Goal: Communication & Community: Answer question/provide support

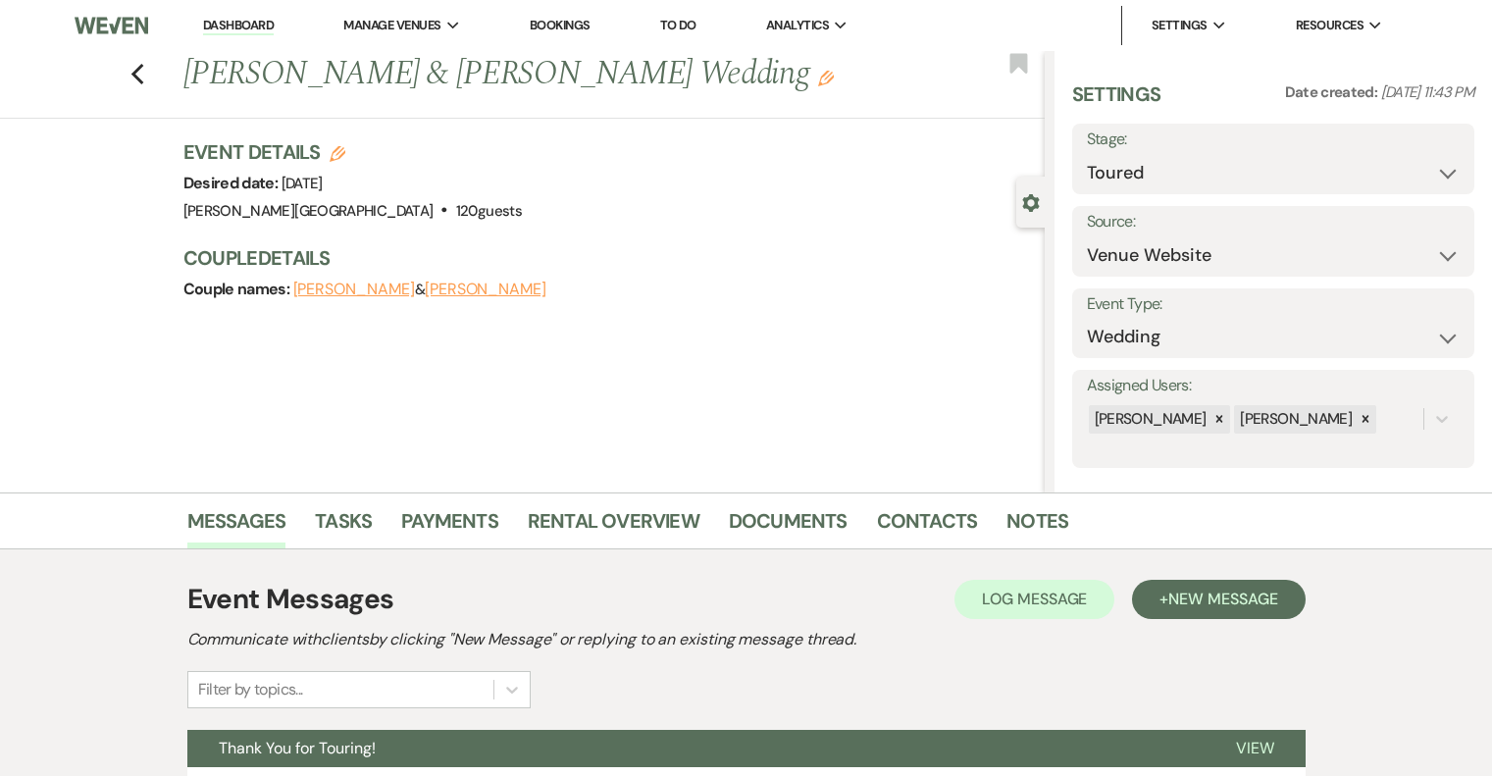
select select "5"
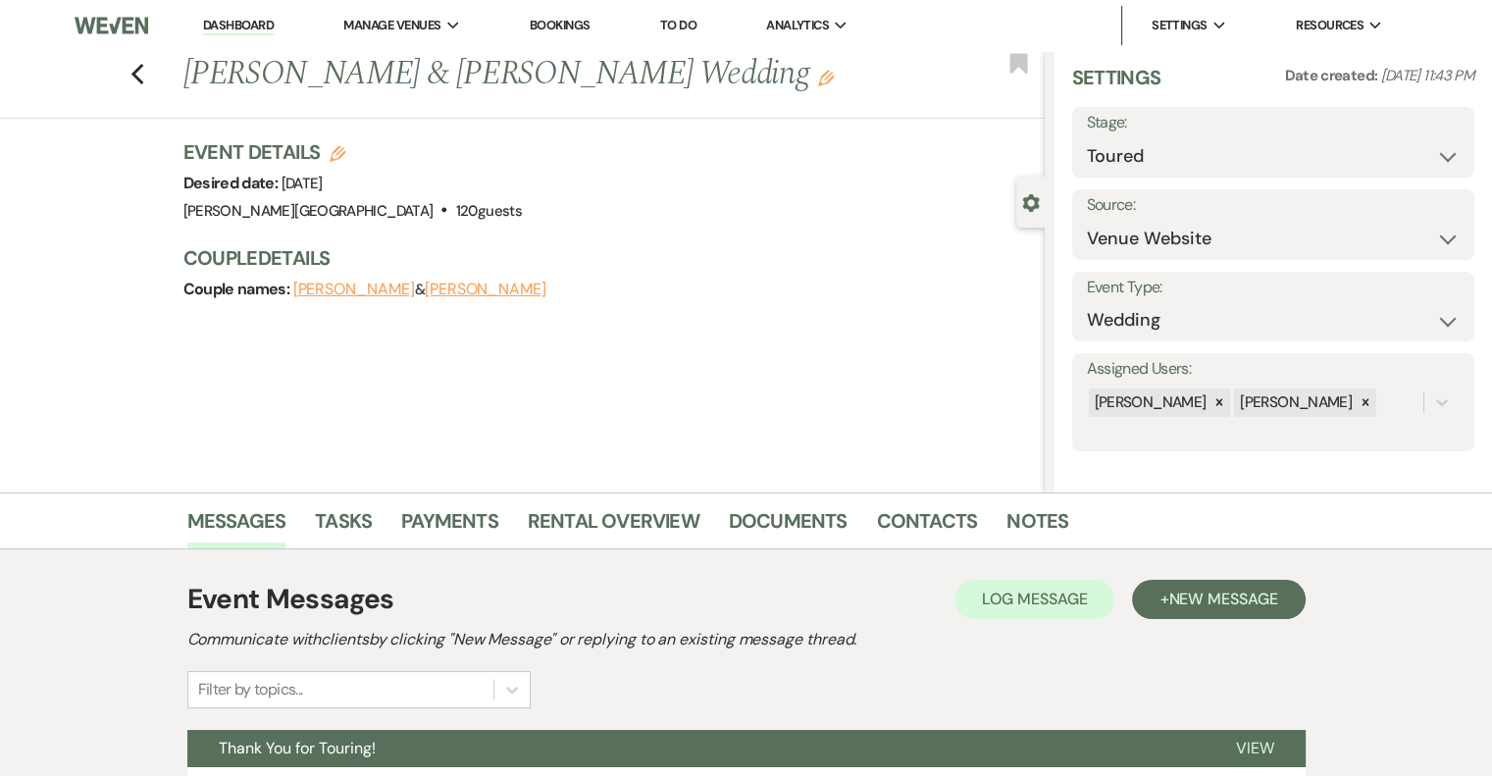
click at [235, 20] on link "Dashboard" at bounding box center [238, 26] width 71 height 19
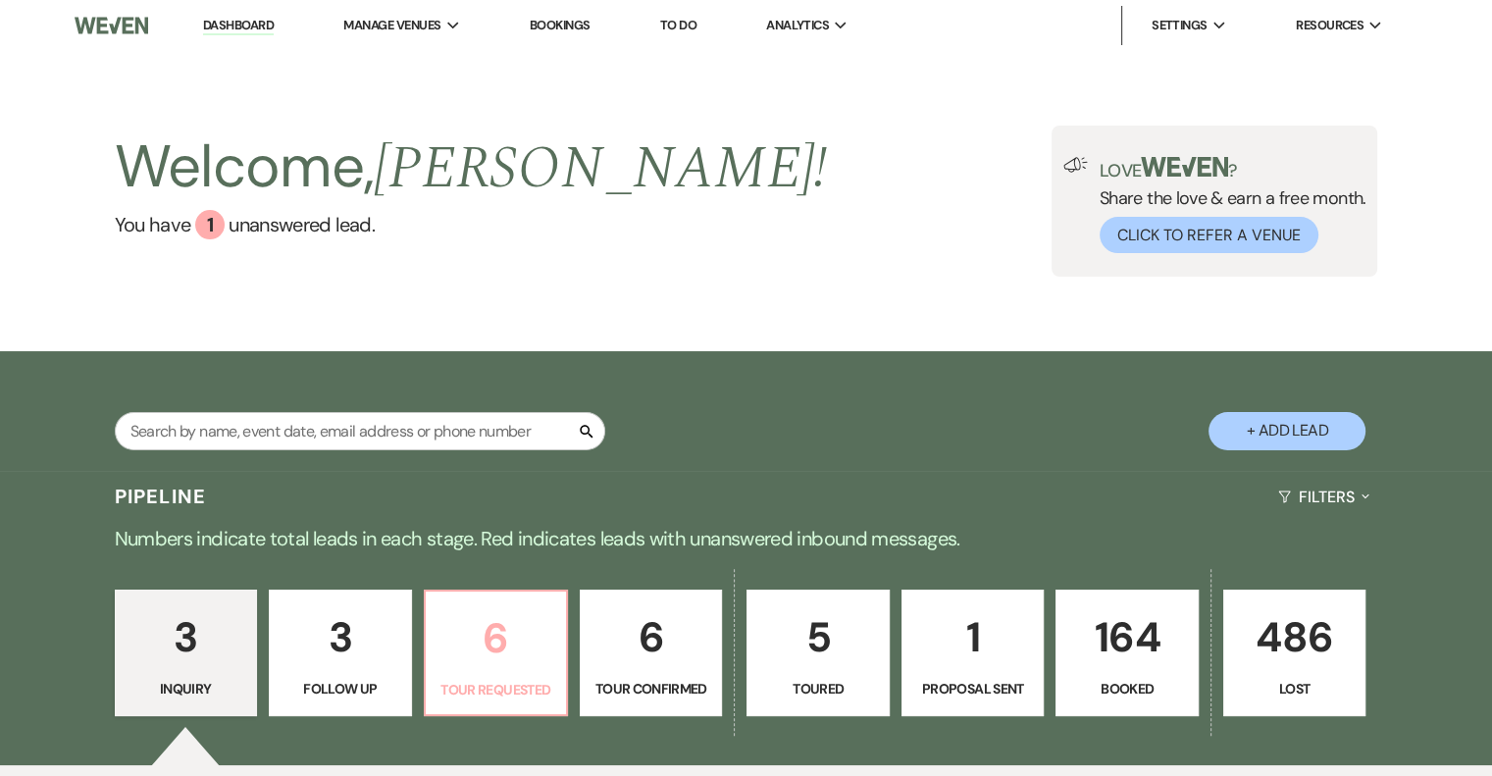
click at [500, 653] on p "6" at bounding box center [496, 638] width 117 height 66
select select "2"
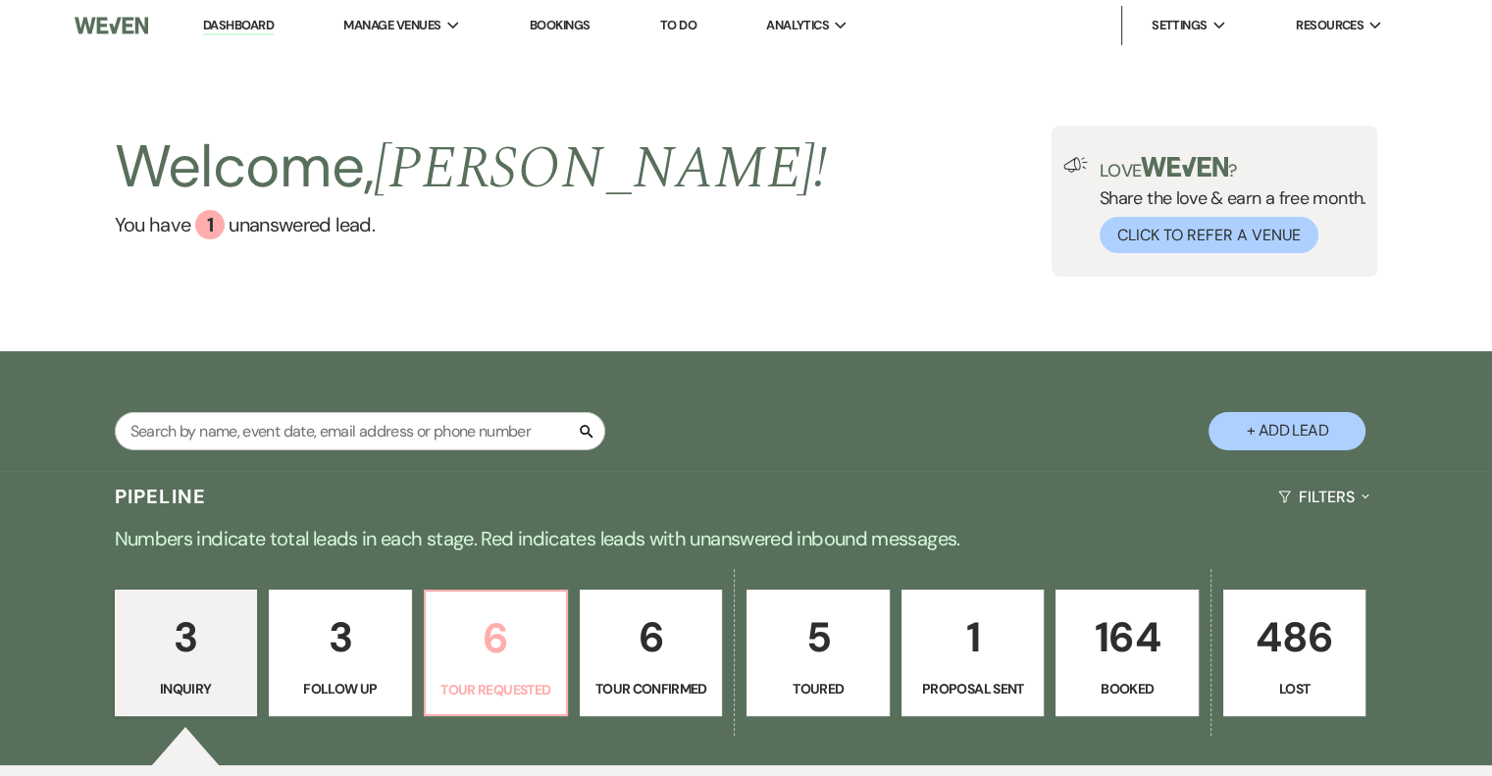
select select "2"
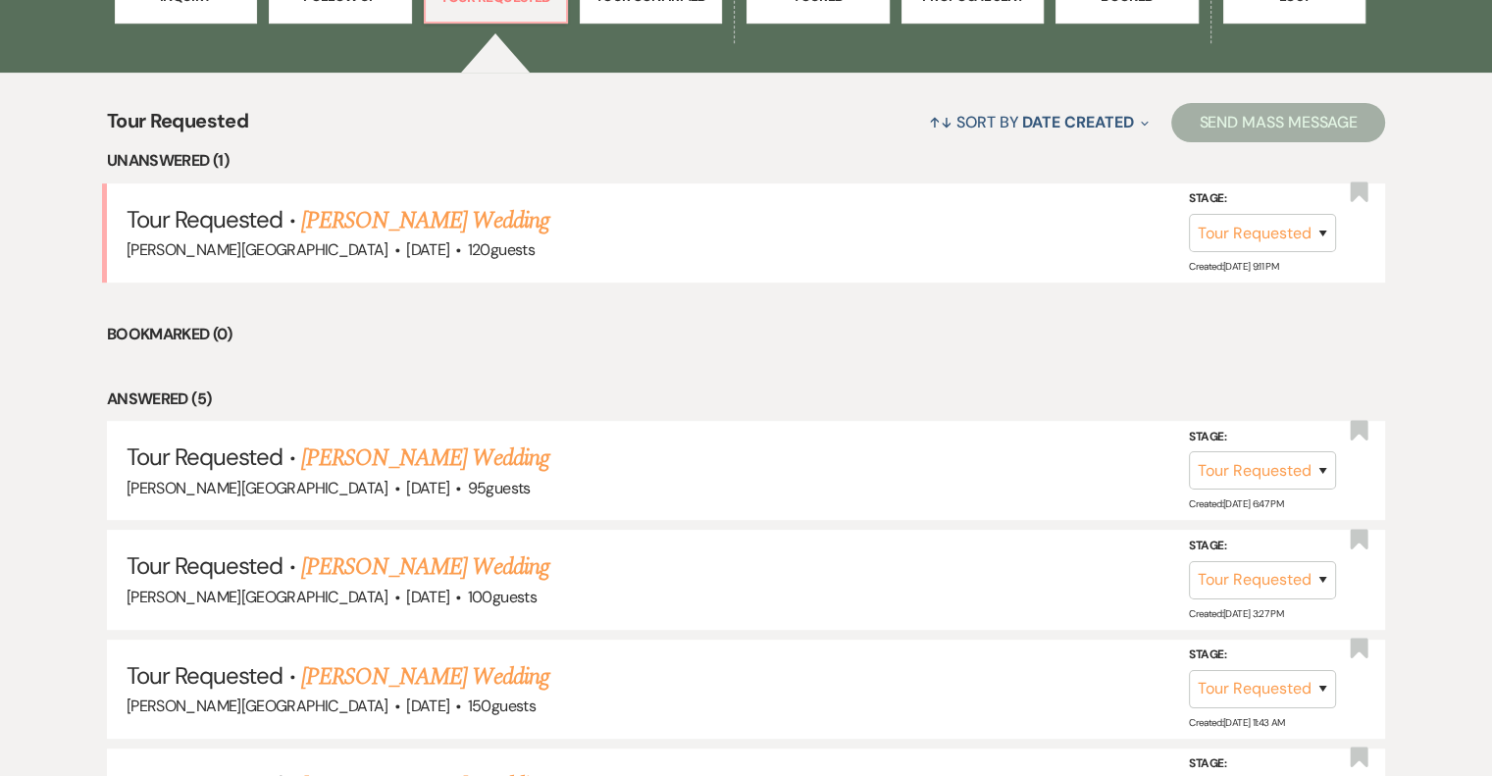
scroll to position [687, 0]
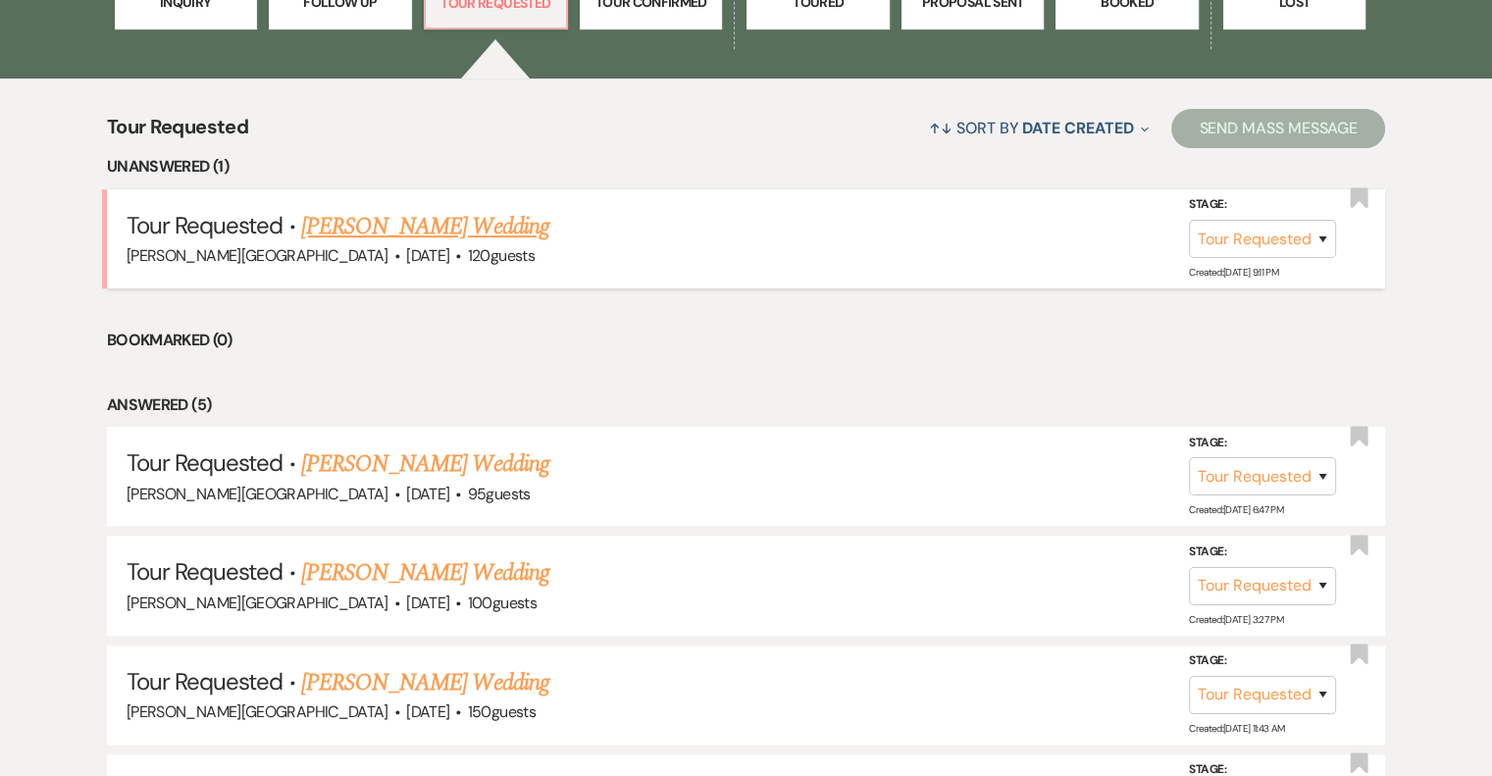
click at [471, 223] on link "[PERSON_NAME] Wedding" at bounding box center [425, 226] width 248 height 35
select select "2"
select select "5"
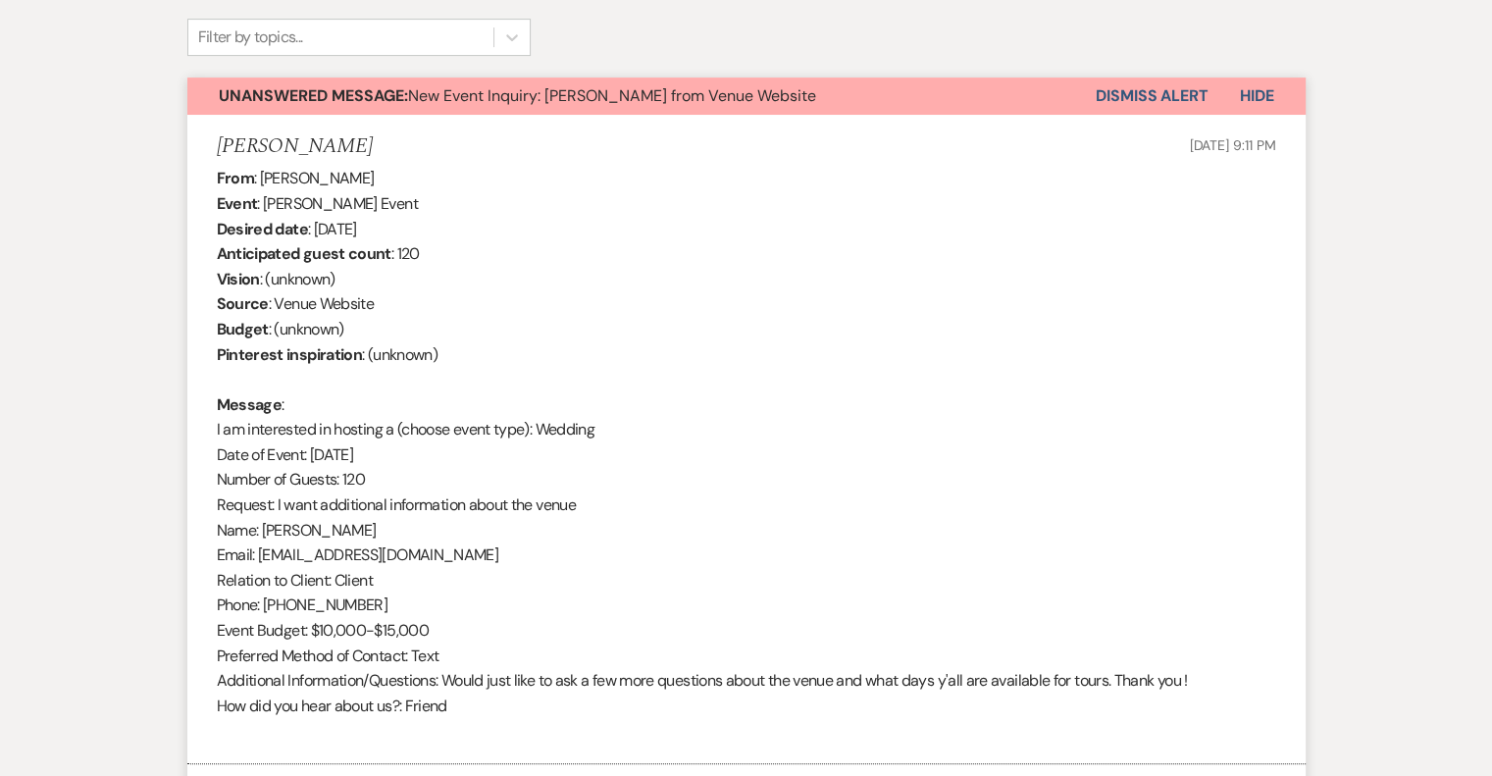
scroll to position [653, 0]
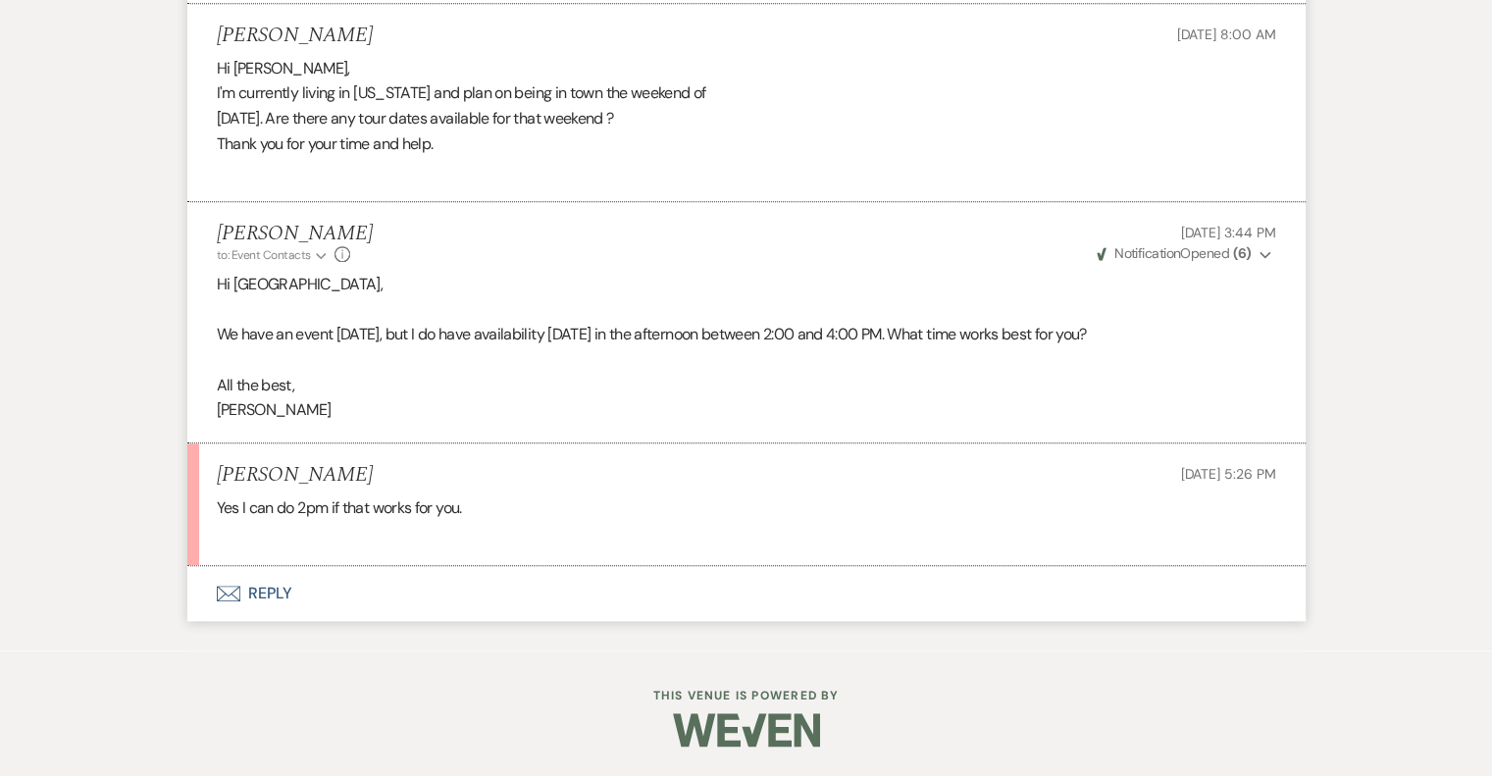
click at [247, 596] on button "Envelope Reply" at bounding box center [746, 593] width 1118 height 55
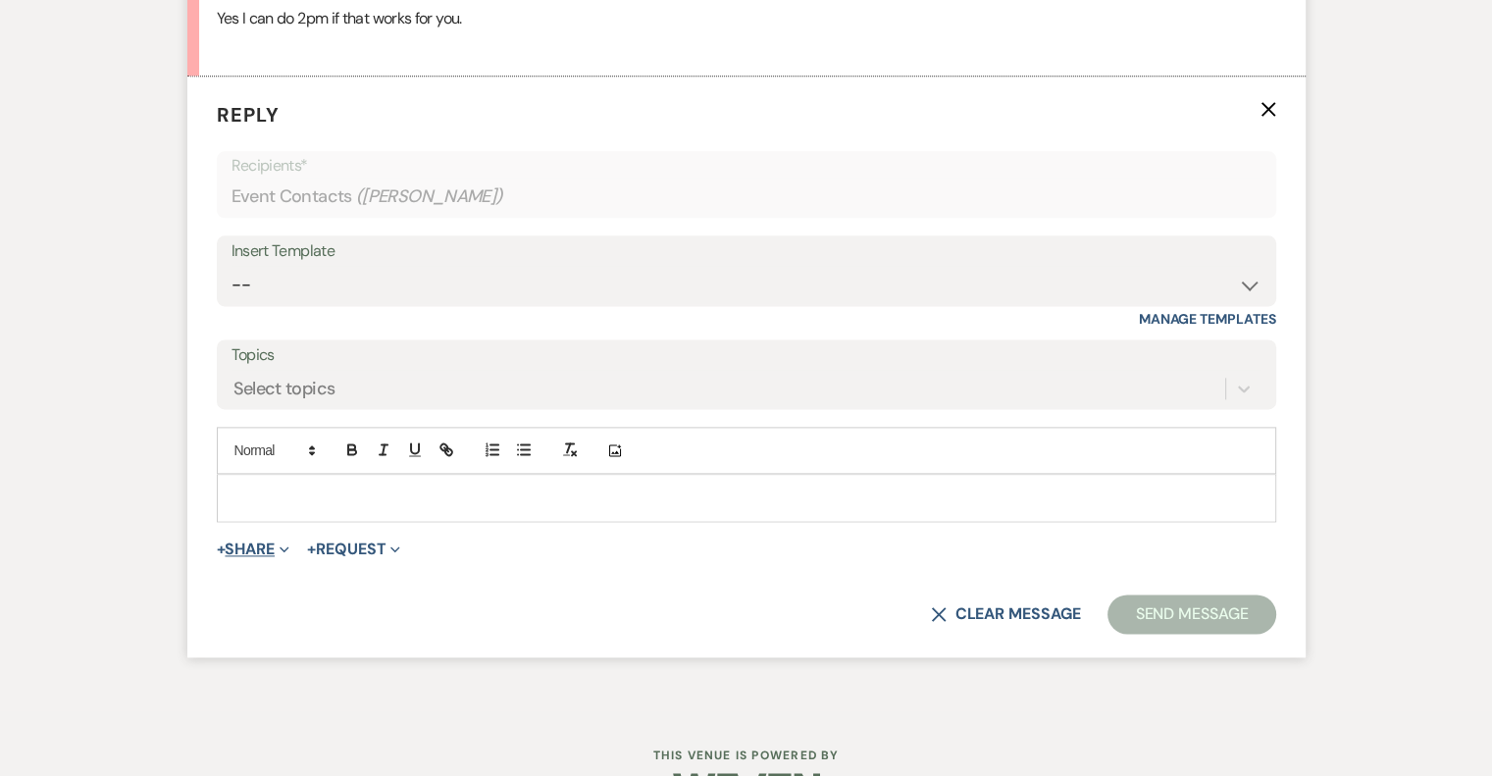
scroll to position [2494, 0]
click at [282, 506] on p at bounding box center [747, 496] width 1028 height 22
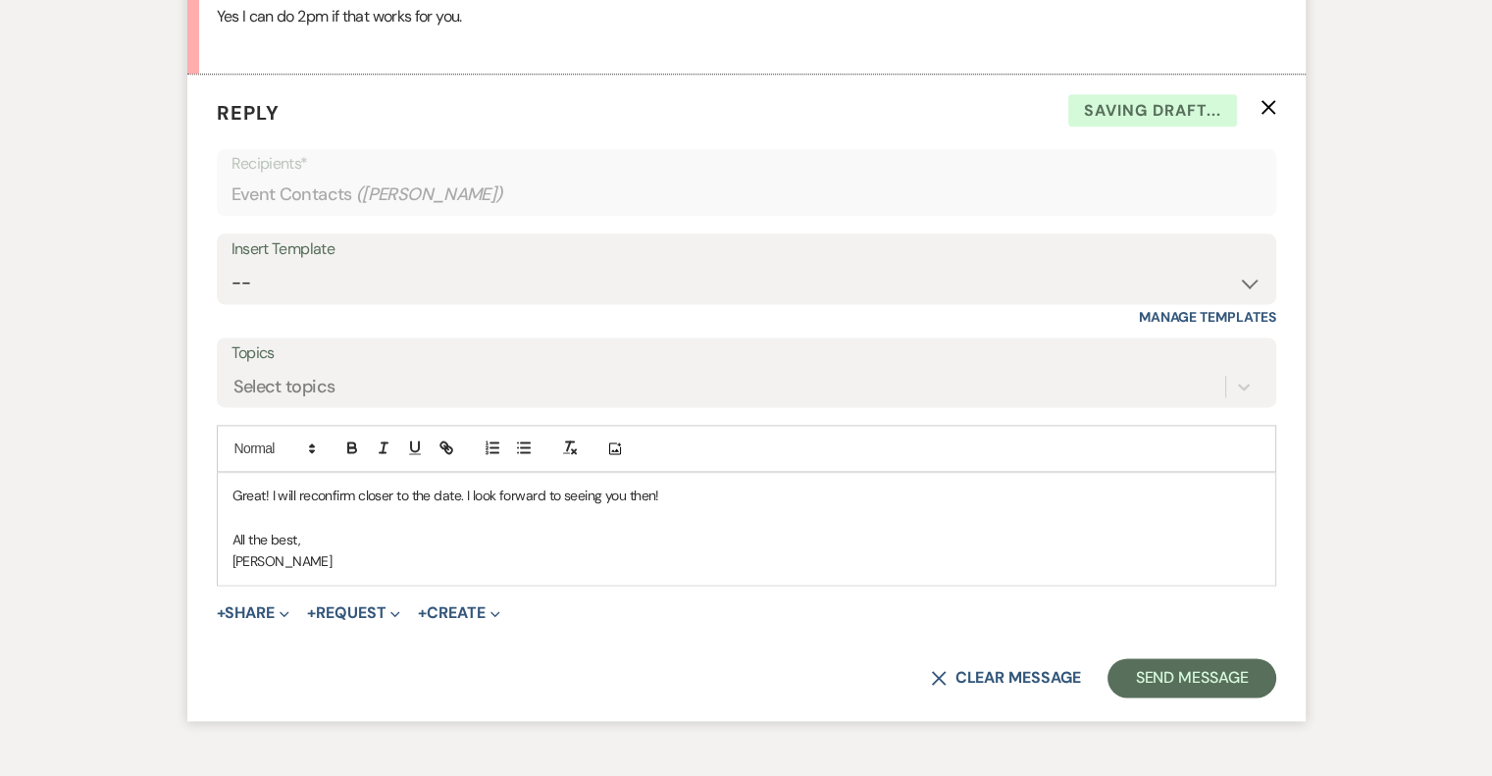
click at [347, 506] on p "Great! I will reconfirm closer to the date. I look forward to seeing you then!" at bounding box center [747, 496] width 1028 height 22
drag, startPoint x: 347, startPoint y: 520, endPoint x: 383, endPoint y: 580, distance: 69.5
click at [383, 572] on p "[PERSON_NAME]" at bounding box center [747, 561] width 1028 height 22
click at [454, 529] on p at bounding box center [747, 518] width 1028 height 22
click at [1235, 698] on button "Send Message" at bounding box center [1192, 677] width 168 height 39
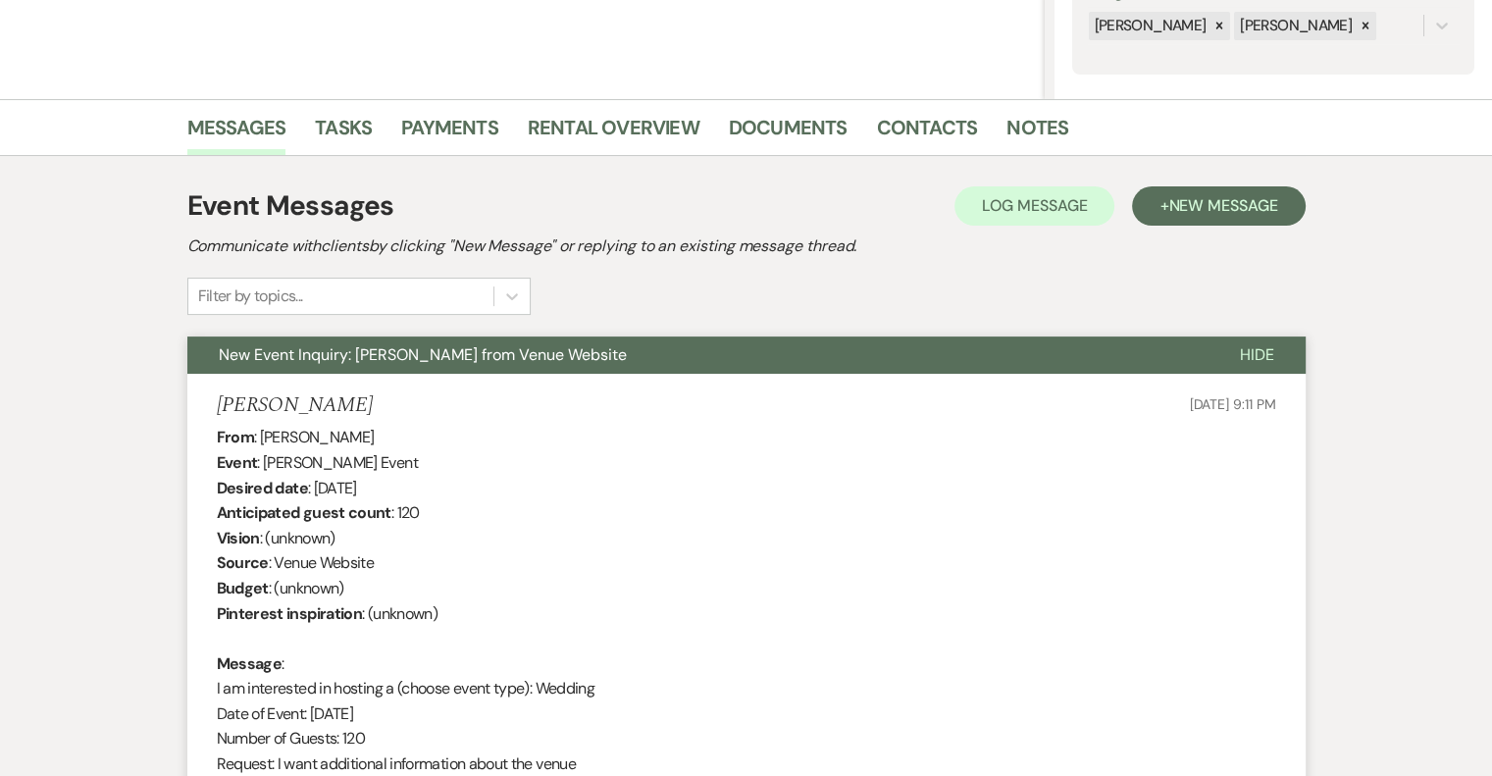
scroll to position [0, 0]
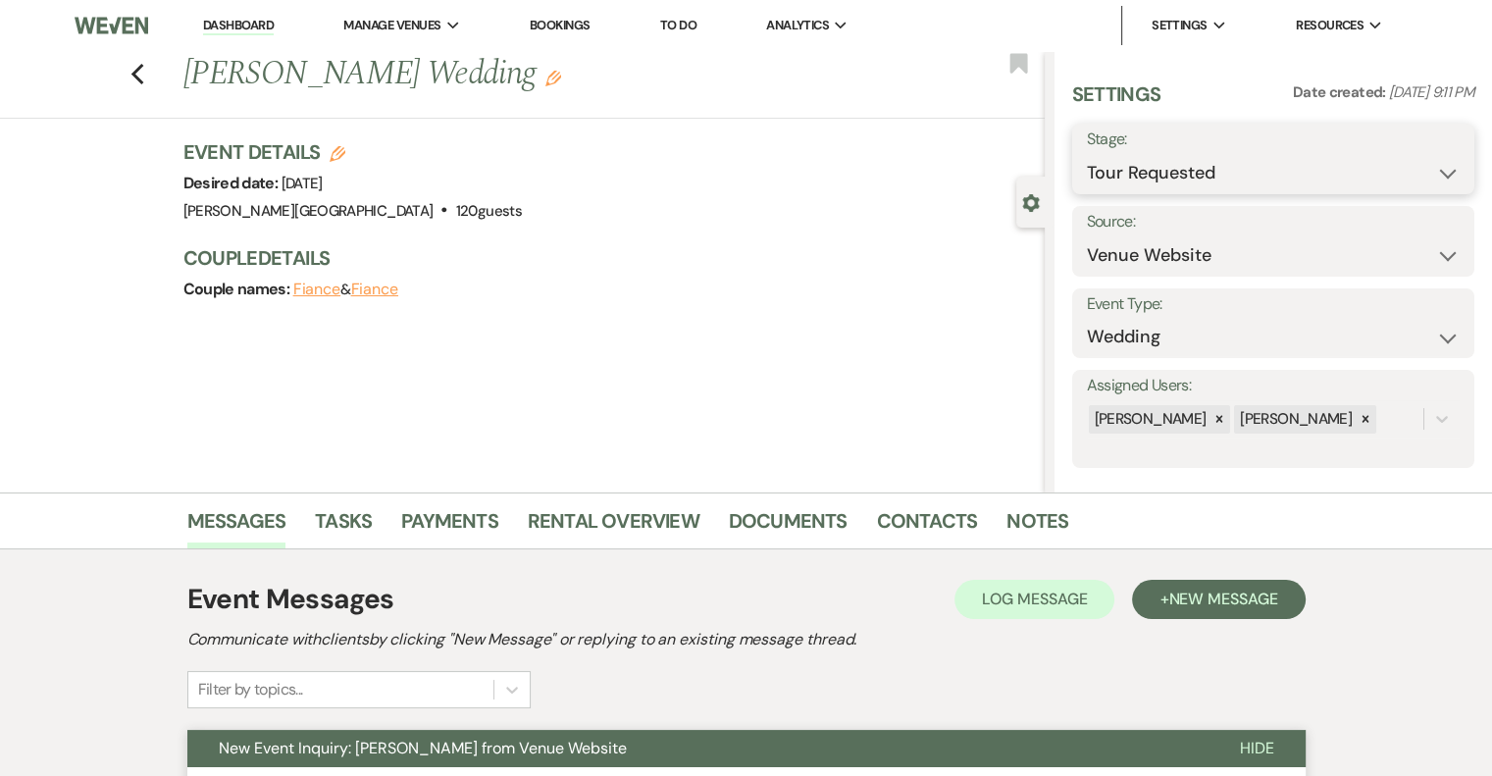
click at [1157, 180] on select "Inquiry Follow Up Tour Requested Tour Confirmed Toured Proposal Sent Booked Lost" at bounding box center [1273, 173] width 373 height 38
select select "4"
click at [1087, 154] on select "Inquiry Follow Up Tour Requested Tour Confirmed Toured Proposal Sent Booked Lost" at bounding box center [1273, 173] width 373 height 38
click at [1407, 156] on button "Save" at bounding box center [1432, 158] width 83 height 39
click at [237, 21] on link "Dashboard" at bounding box center [238, 26] width 71 height 19
